Goal: Task Accomplishment & Management: Manage account settings

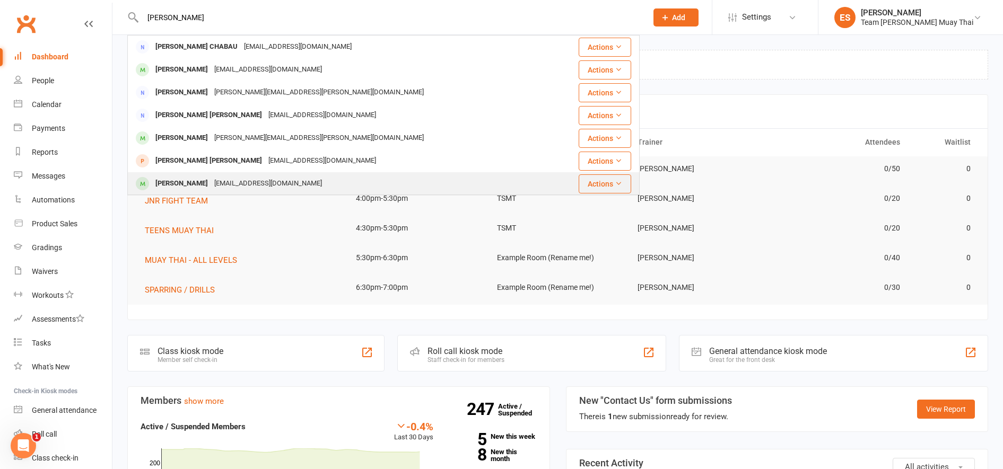
type input "cooper"
click at [200, 183] on div "[PERSON_NAME]" at bounding box center [181, 183] width 59 height 15
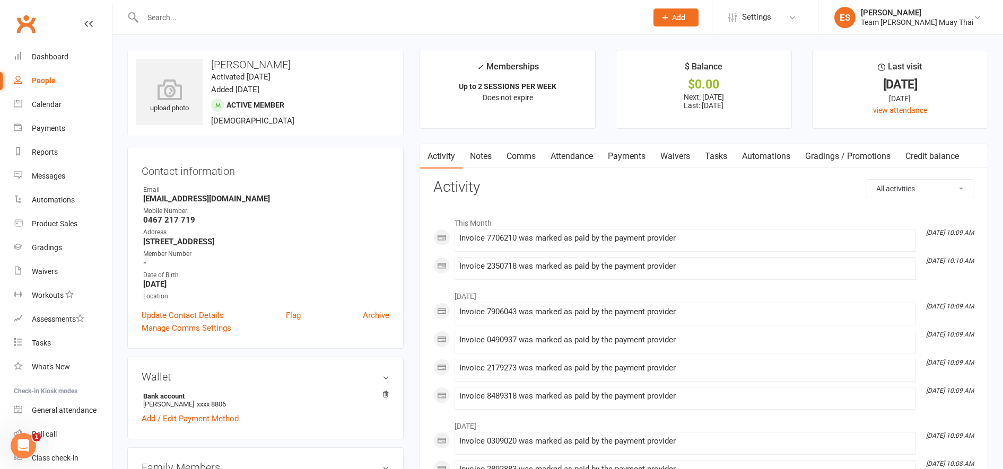
click at [685, 161] on link "Waivers" at bounding box center [675, 156] width 45 height 24
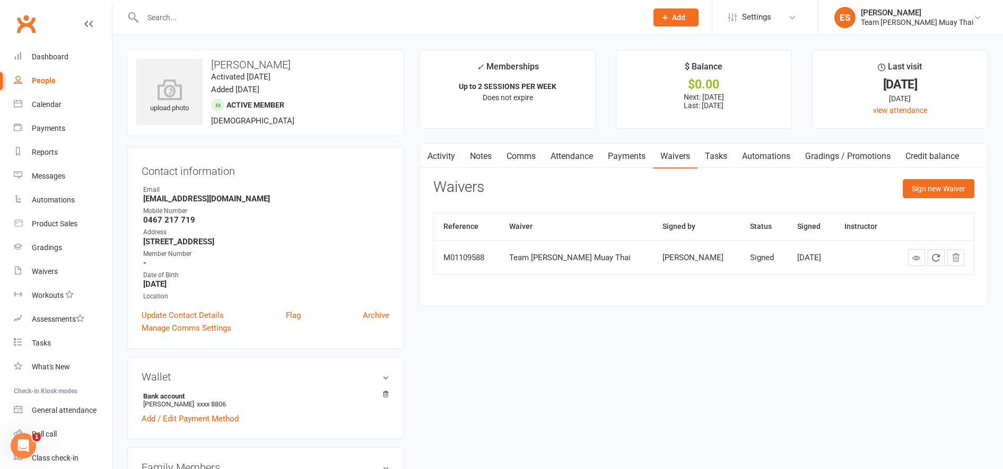
click at [918, 264] on link at bounding box center [916, 257] width 17 height 17
click at [581, 164] on link "Attendance" at bounding box center [571, 156] width 57 height 24
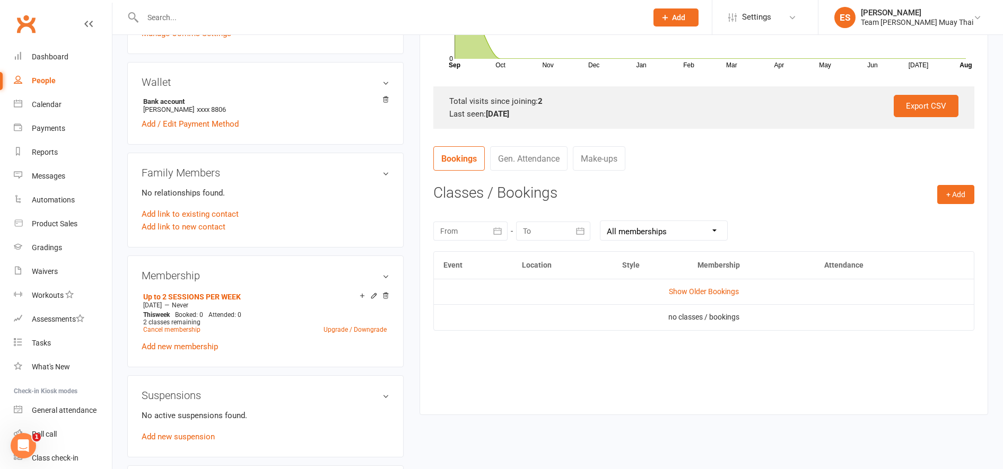
scroll to position [292, 0]
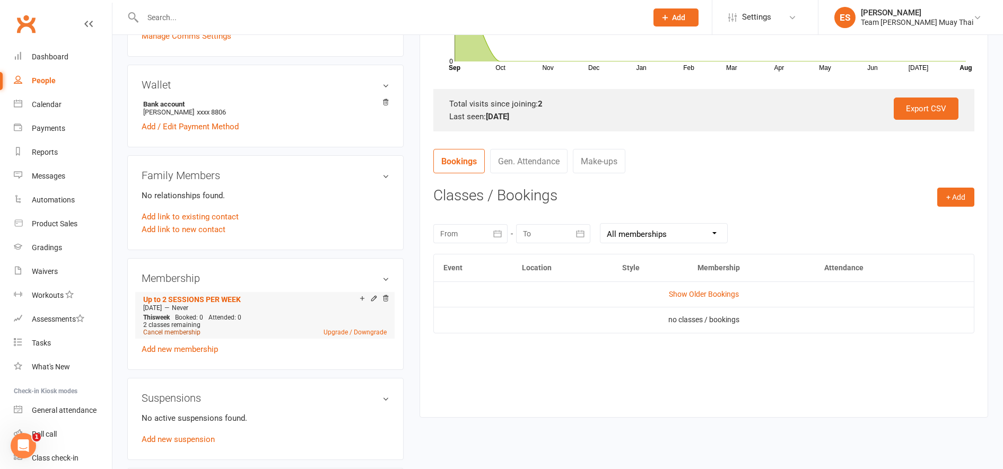
click at [159, 332] on link "Cancel membership" at bounding box center [171, 332] width 57 height 7
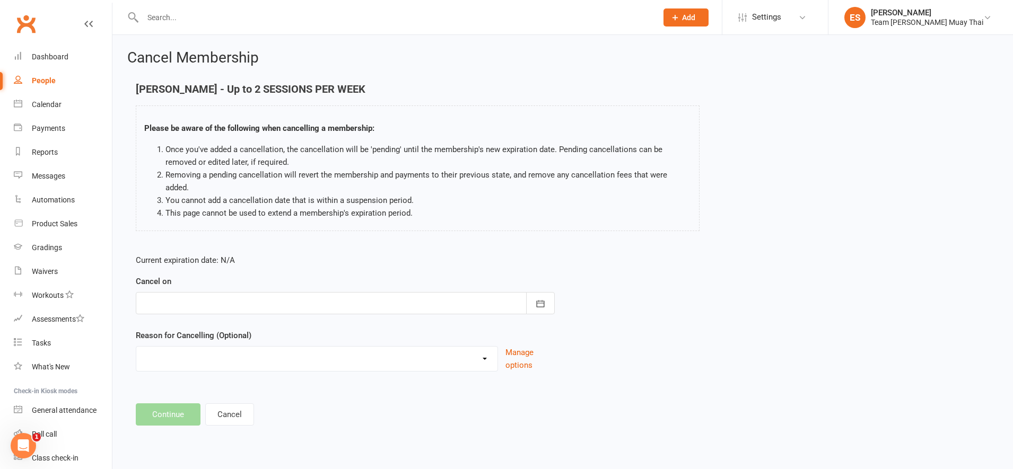
click at [156, 294] on div at bounding box center [345, 303] width 419 height 22
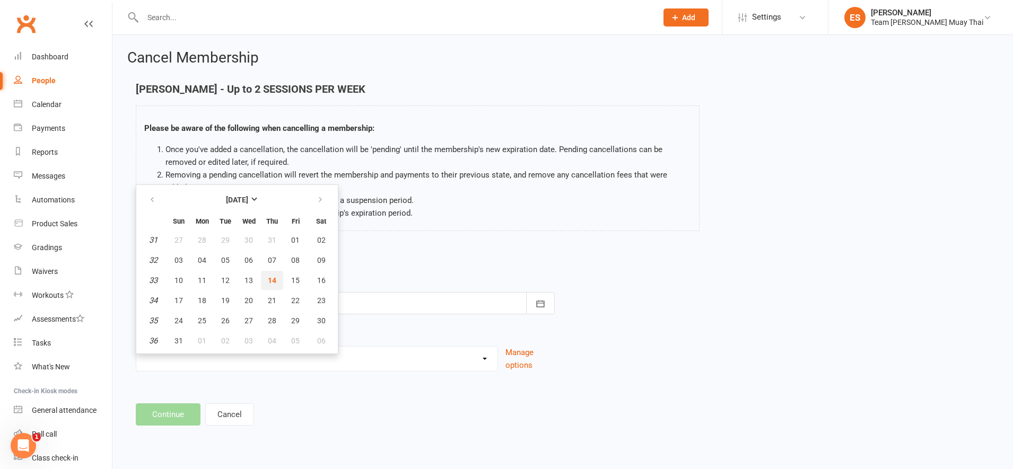
click at [265, 274] on button "14" at bounding box center [272, 280] width 22 height 19
type input "14 Aug 2025"
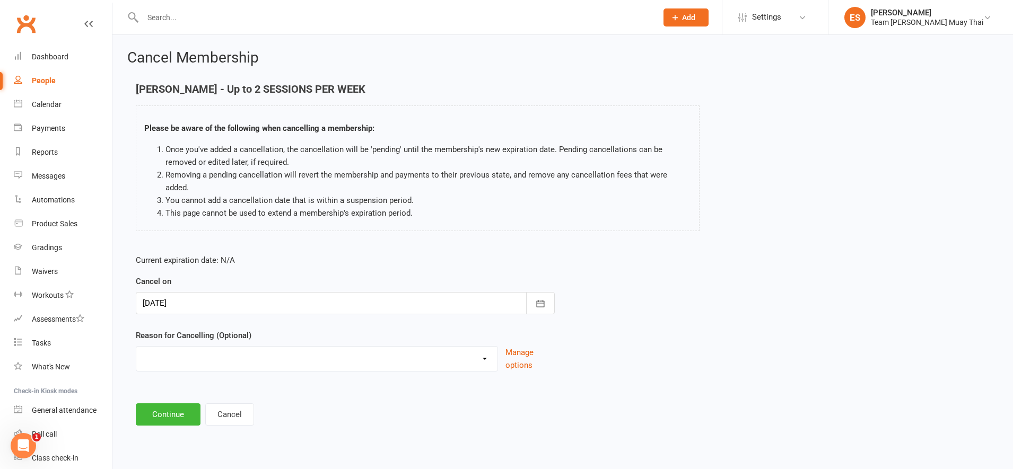
click at [166, 352] on select "FIXING PAYMENTS Holiday Injury More sessions (upgrading) NOT FIGHT TEAM Other s…" at bounding box center [316, 357] width 361 height 21
select select "8"
click at [136, 347] on select "FIXING PAYMENTS Holiday Injury More sessions (upgrading) NOT FIGHT TEAM Other s…" at bounding box center [316, 357] width 361 height 21
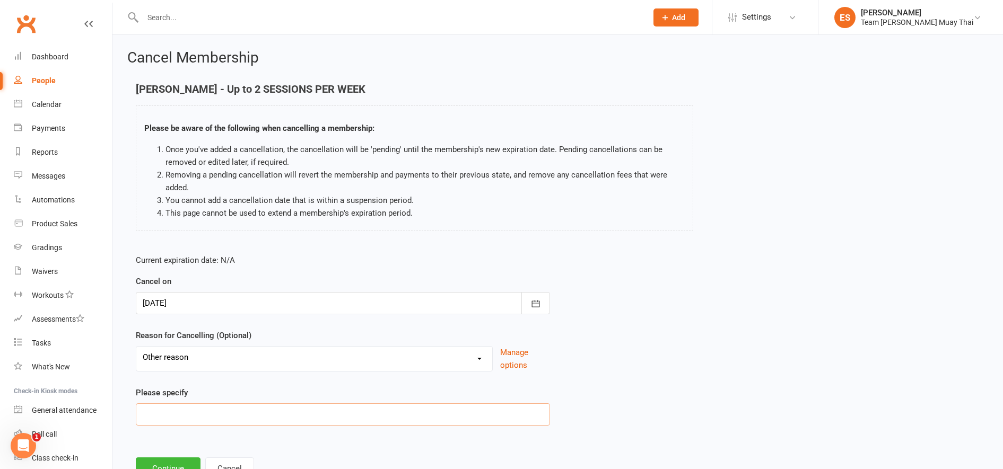
click at [190, 417] on input at bounding box center [343, 414] width 414 height 22
type input "hasnt been training"
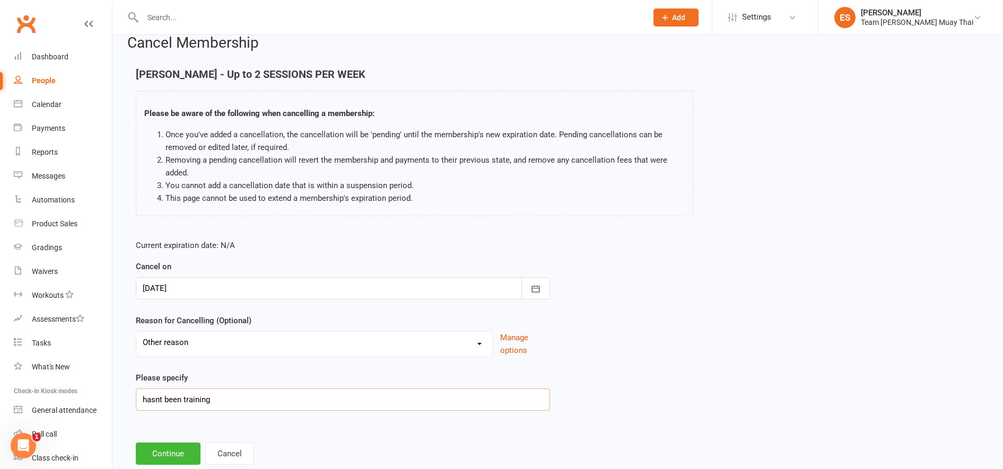
scroll to position [43, 0]
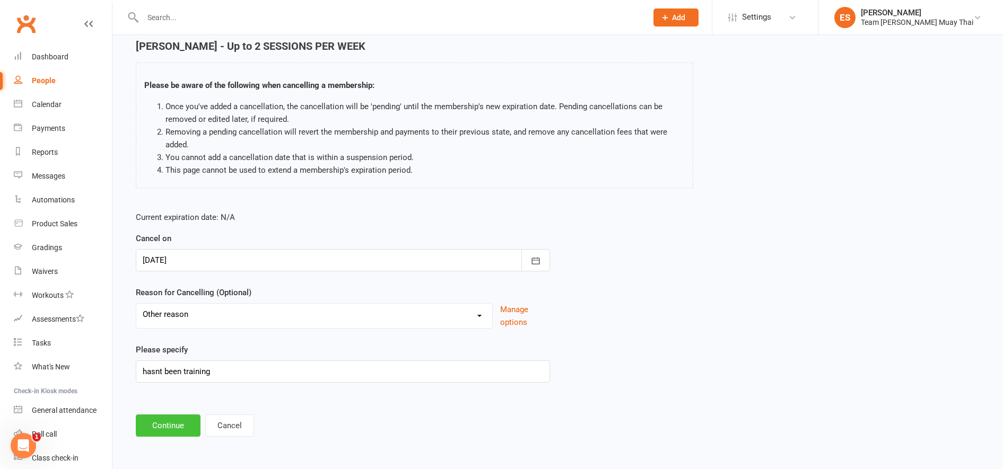
click at [170, 425] on button "Continue" at bounding box center [168, 426] width 65 height 22
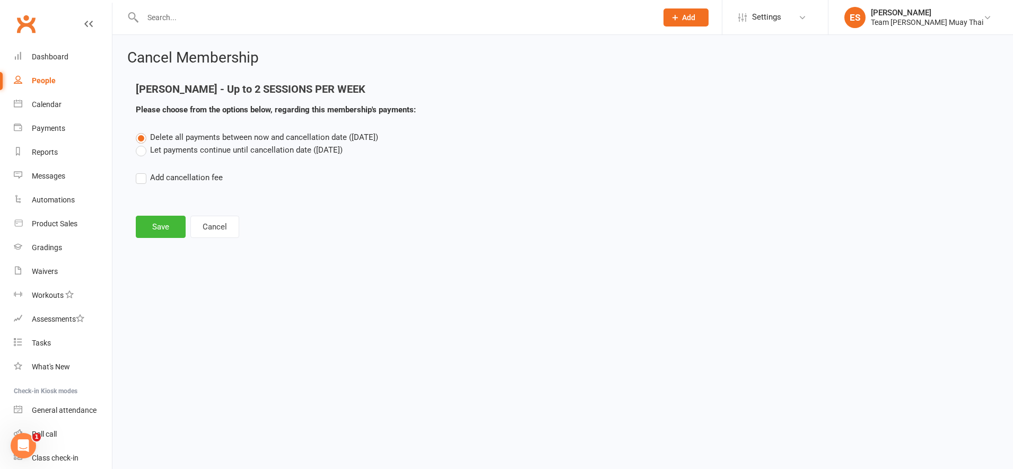
click at [141, 172] on label "Add cancellation fee" at bounding box center [179, 177] width 87 height 13
click at [141, 171] on input "Add cancellation fee" at bounding box center [139, 171] width 7 height 0
click at [136, 154] on label "Let payments continue until cancellation date (Aug 14, 2025)" at bounding box center [239, 150] width 207 height 13
click at [136, 144] on input "Let payments continue until cancellation date (Aug 14, 2025)" at bounding box center [139, 144] width 7 height 0
click at [138, 179] on label "Add cancellation fee" at bounding box center [179, 177] width 87 height 13
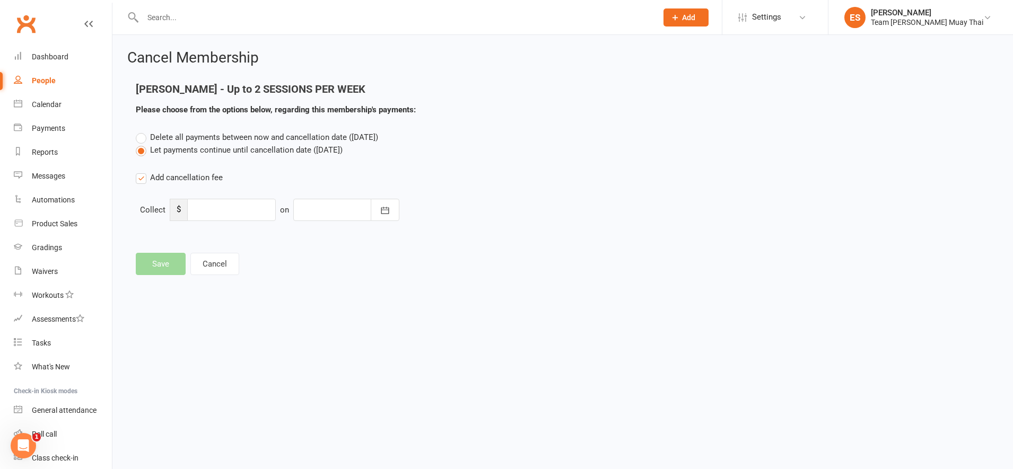
click at [138, 171] on input "Add cancellation fee" at bounding box center [139, 171] width 7 height 0
click at [159, 230] on button "Save" at bounding box center [161, 227] width 50 height 22
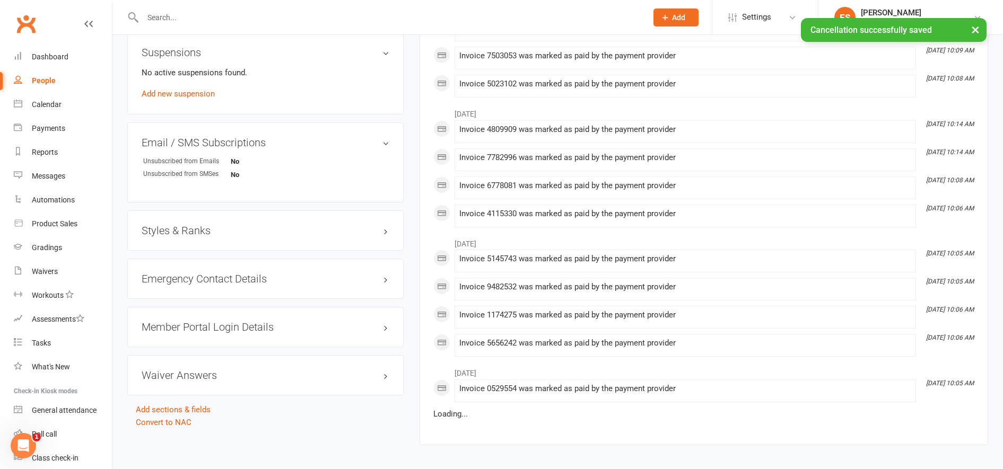
scroll to position [671, 0]
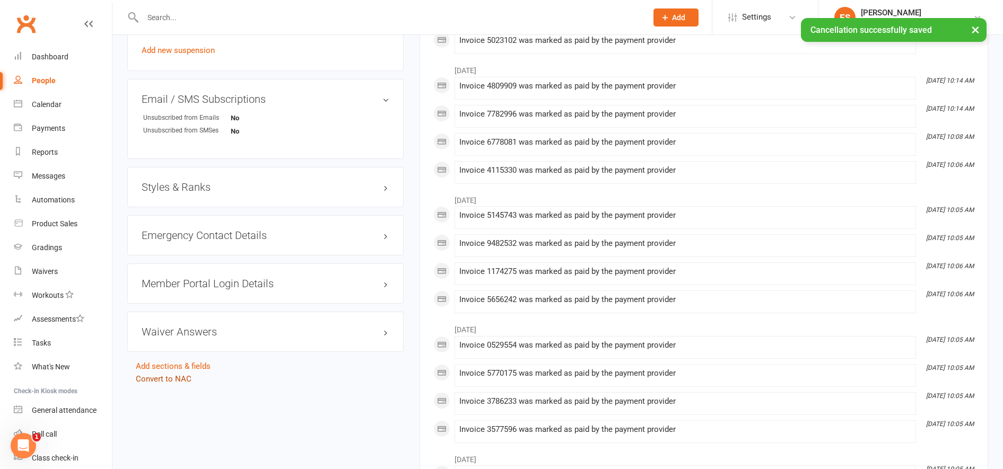
click at [161, 382] on link "Convert to NAC" at bounding box center [164, 379] width 56 height 10
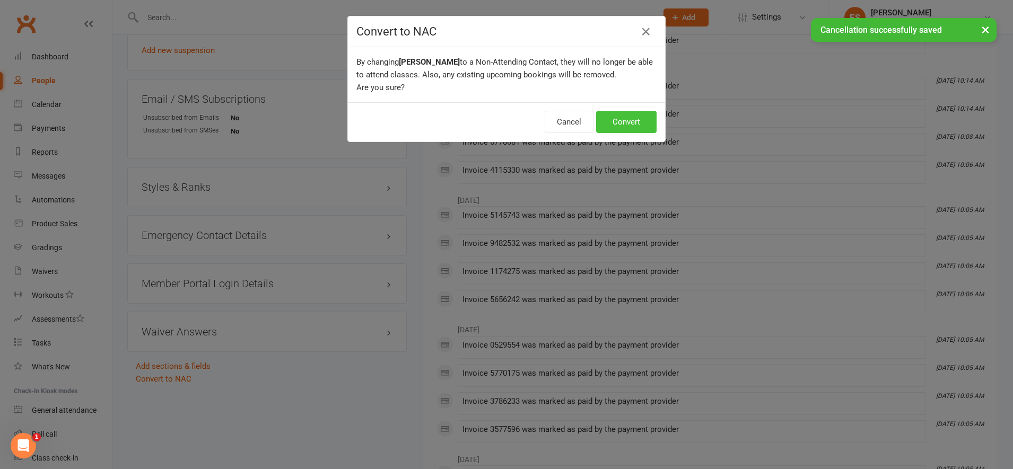
click at [624, 120] on button "Convert" at bounding box center [626, 122] width 60 height 22
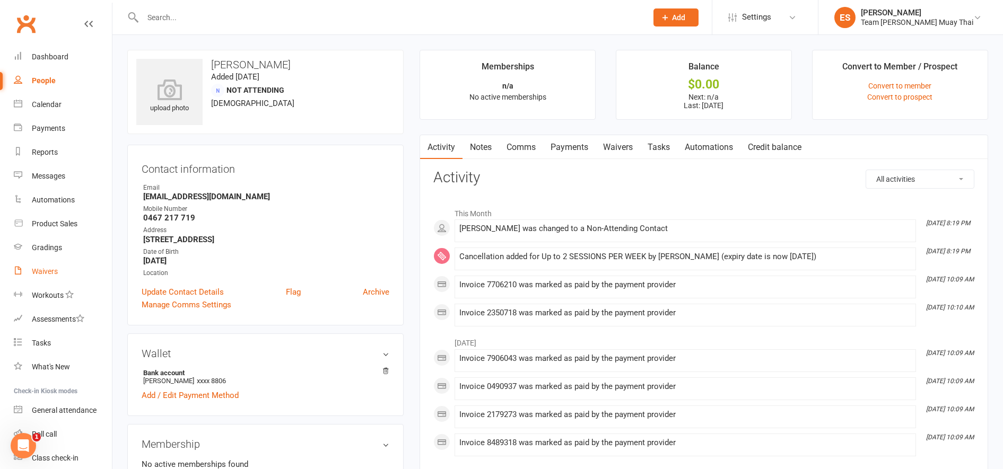
click at [42, 275] on div "Waivers" at bounding box center [45, 271] width 26 height 8
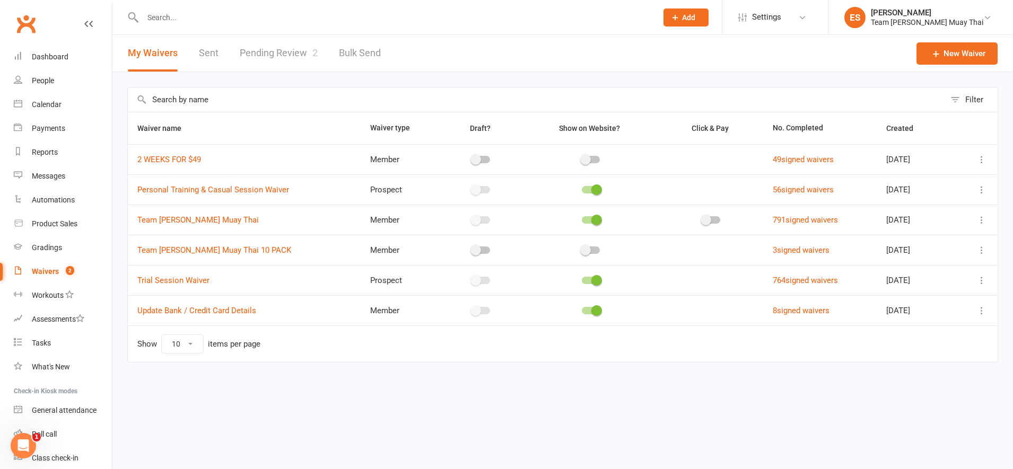
click at [273, 50] on link "Pending Review 2" at bounding box center [279, 53] width 78 height 37
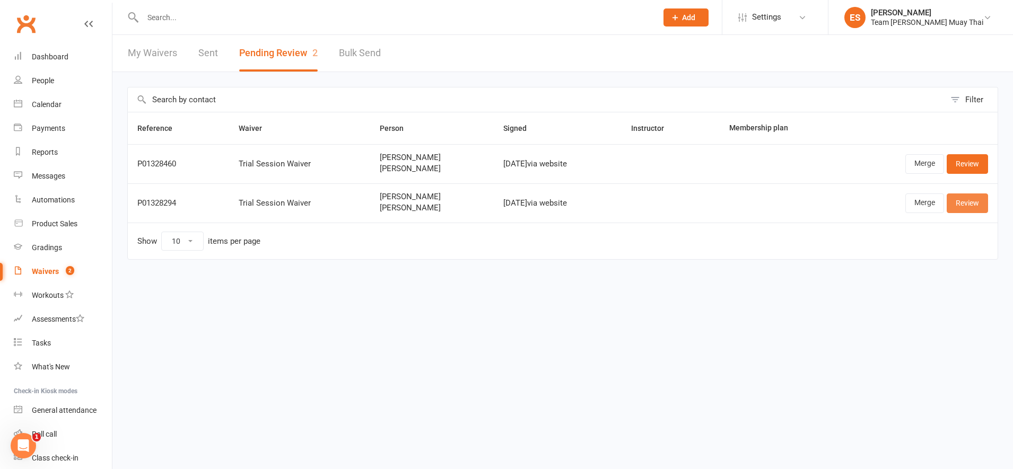
click at [962, 205] on link "Review" at bounding box center [966, 203] width 41 height 19
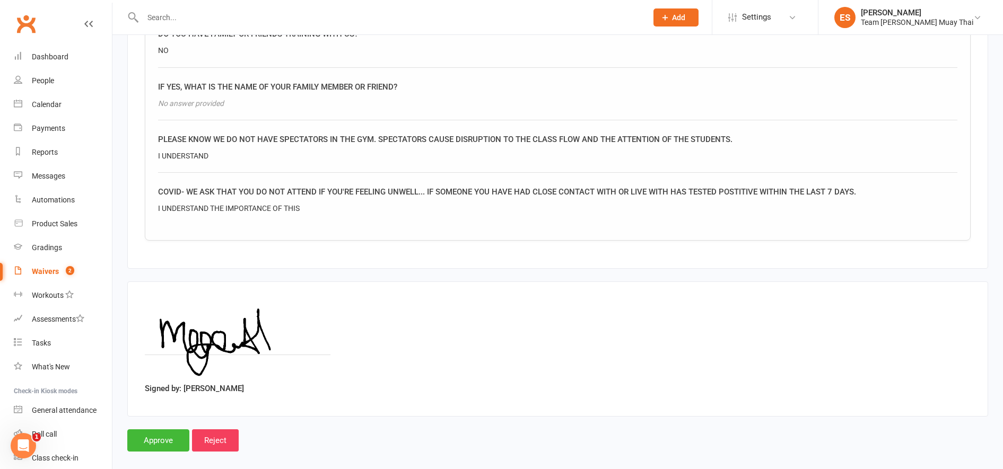
scroll to position [1563, 0]
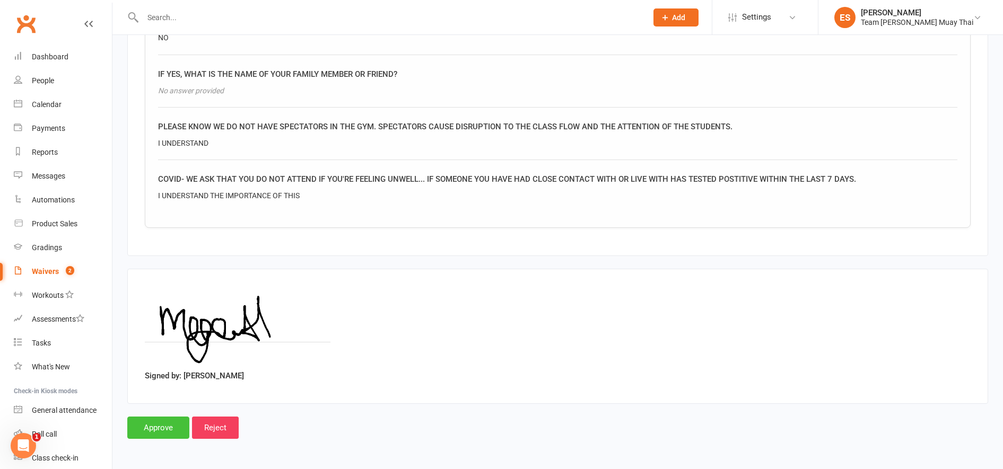
click at [149, 431] on input "Approve" at bounding box center [158, 428] width 62 height 22
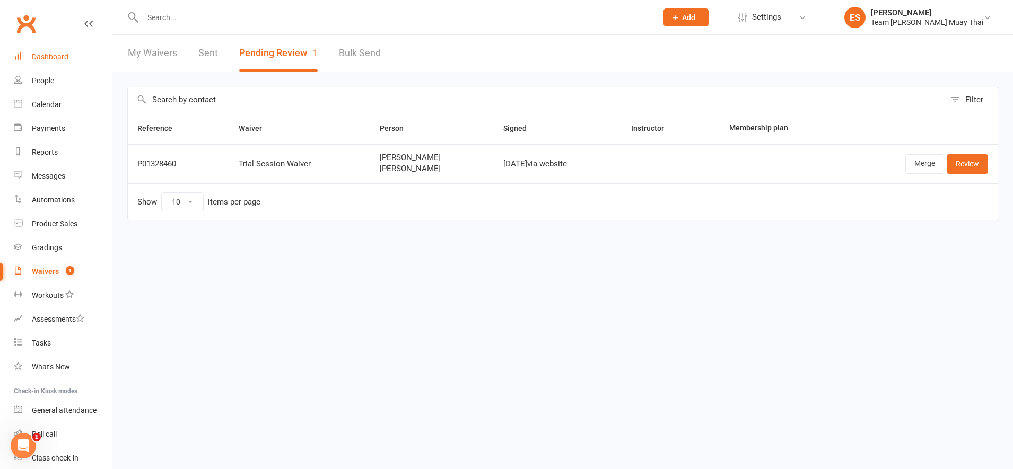
click at [41, 66] on link "Dashboard" at bounding box center [63, 57] width 98 height 24
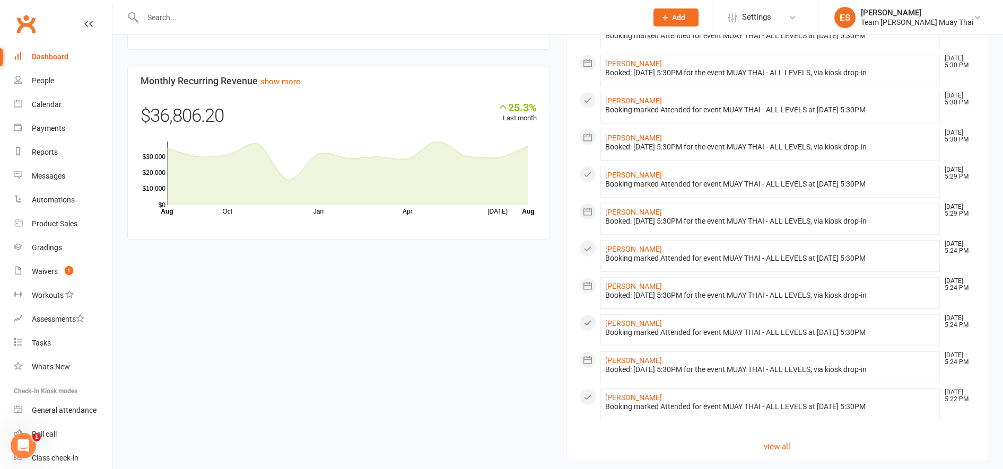
scroll to position [640, 0]
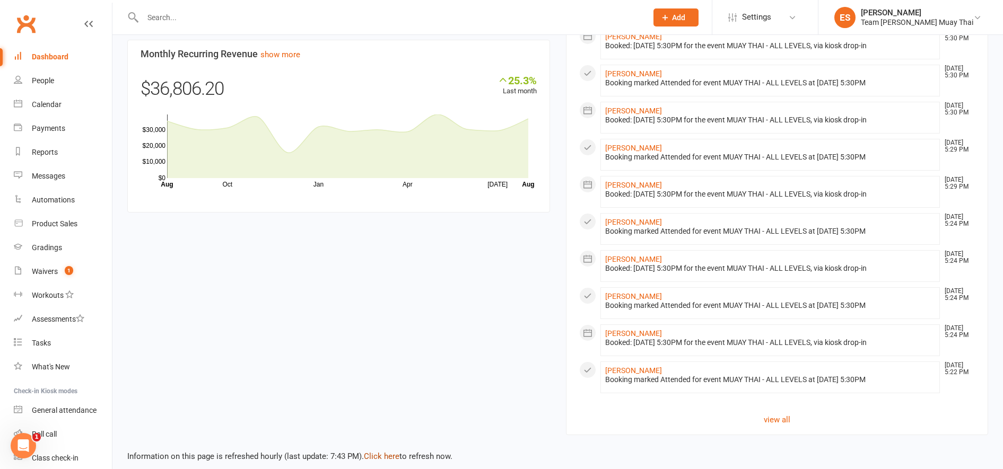
click at [382, 452] on link "Click here" at bounding box center [382, 457] width 36 height 10
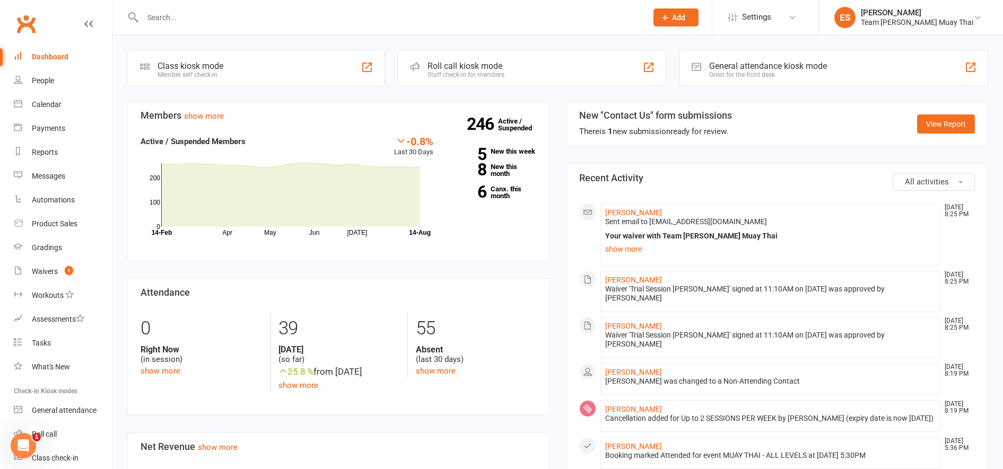
scroll to position [0, 0]
